Goal: Task Accomplishment & Management: Use online tool/utility

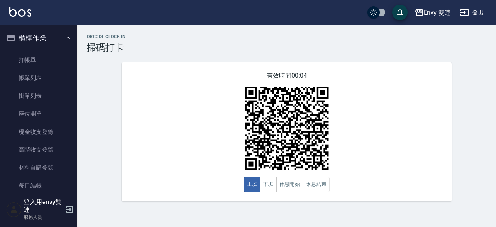
scroll to position [144, 0]
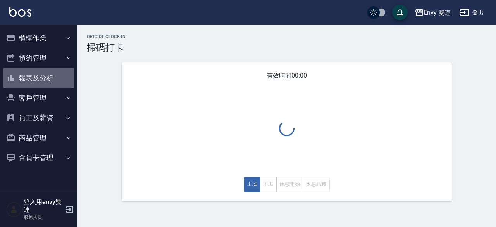
click at [28, 75] on button "報表及分析" at bounding box center [38, 78] width 71 height 20
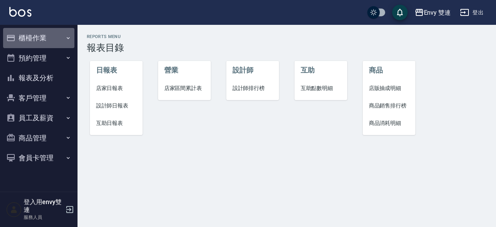
click at [29, 39] on button "櫃檯作業" at bounding box center [38, 38] width 71 height 20
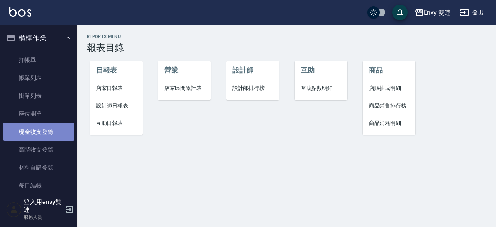
click at [43, 135] on link "現金收支登錄" at bounding box center [38, 132] width 71 height 18
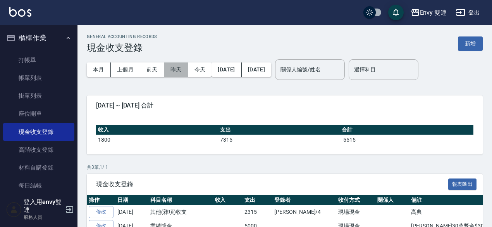
click at [167, 72] on button "昨天" at bounding box center [176, 69] width 24 height 14
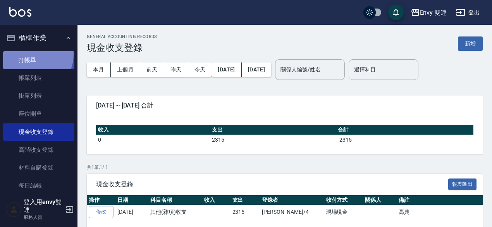
click at [28, 53] on link "打帳單" at bounding box center [38, 60] width 71 height 18
